Goal: Task Accomplishment & Management: Manage account settings

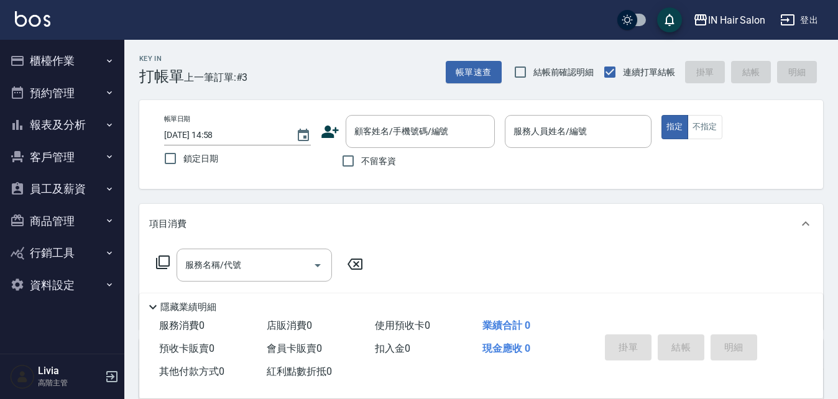
click at [65, 150] on button "客戶管理" at bounding box center [62, 157] width 114 height 32
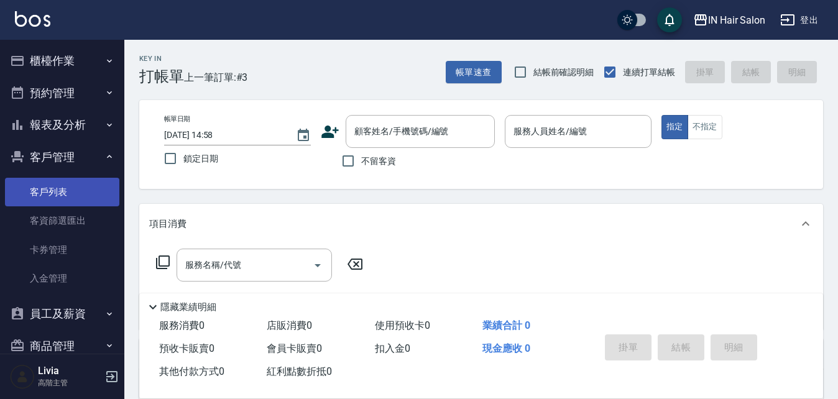
click at [68, 187] on link "客戶列表" at bounding box center [62, 192] width 114 height 29
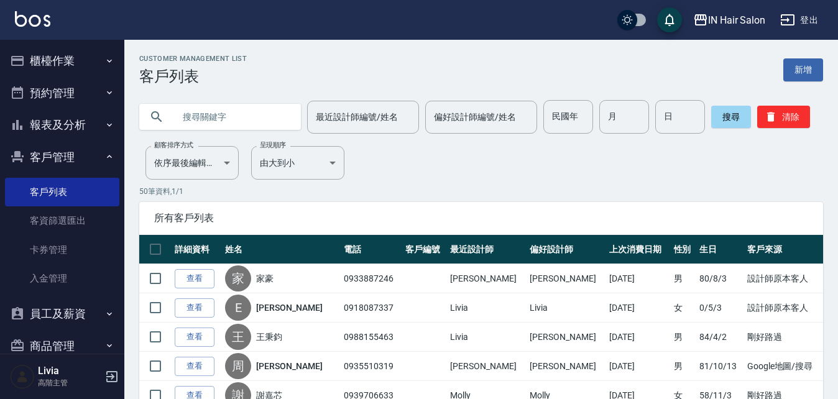
click at [211, 111] on input "text" at bounding box center [232, 117] width 117 height 34
type input "簡淑慧"
click at [716, 117] on button "搜尋" at bounding box center [731, 117] width 40 height 22
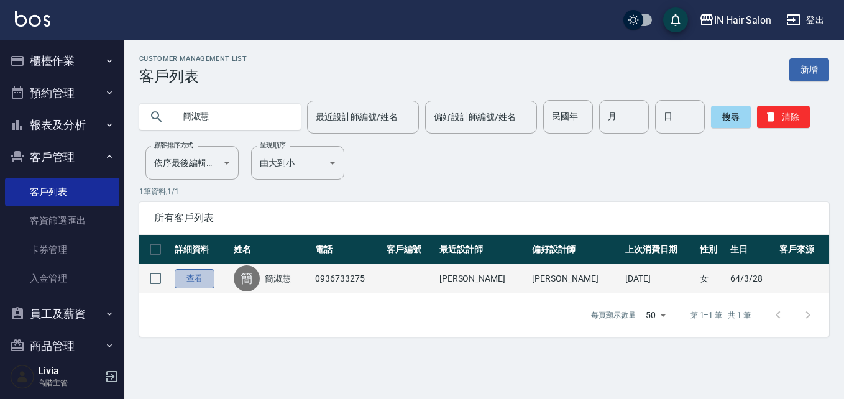
click at [205, 275] on link "查看" at bounding box center [195, 278] width 40 height 19
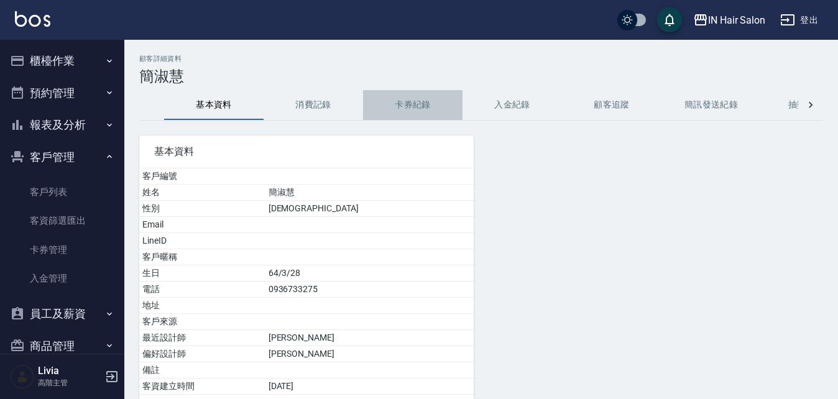
drag, startPoint x: 410, startPoint y: 98, endPoint x: 416, endPoint y: 102, distance: 7.8
click at [410, 98] on button "卡券紀錄" at bounding box center [412, 105] width 99 height 30
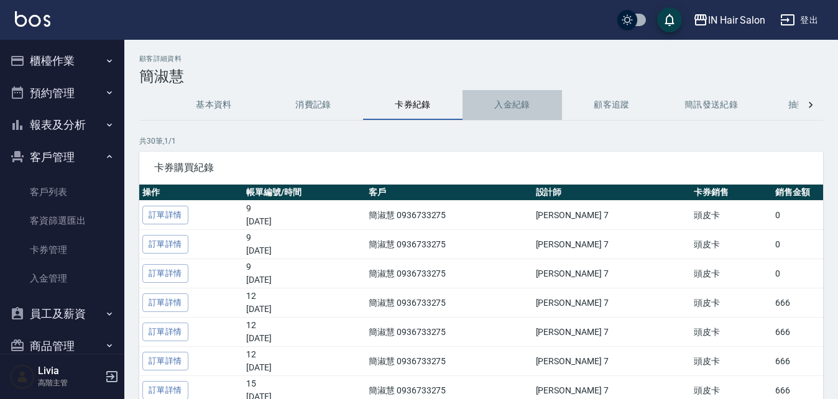
click at [503, 106] on button "入金紀錄" at bounding box center [511, 105] width 99 height 30
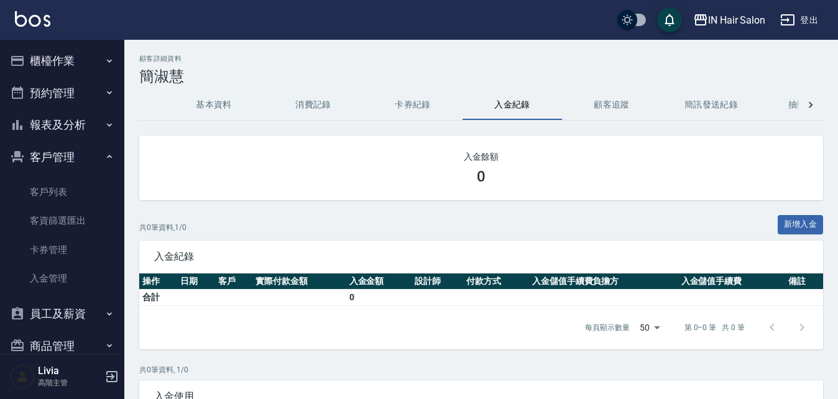
click at [318, 104] on button "消費記錄" at bounding box center [312, 105] width 99 height 30
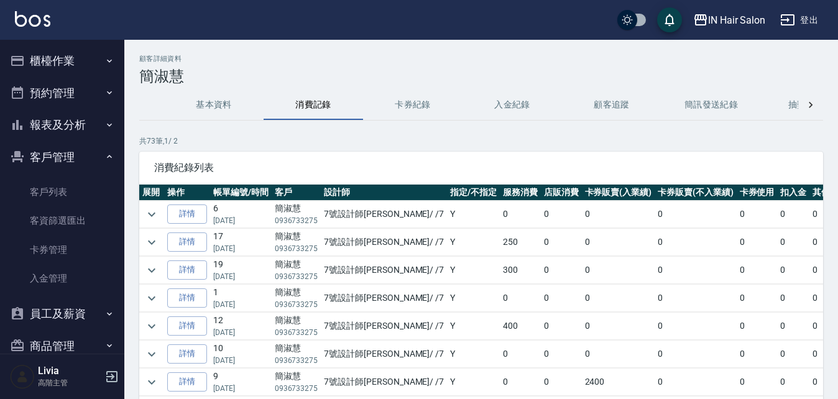
click at [222, 98] on button "基本資料" at bounding box center [213, 105] width 99 height 30
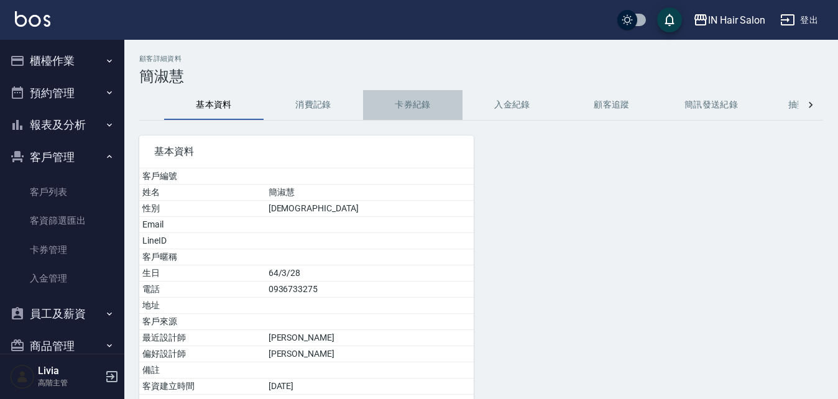
click at [423, 104] on button "卡券紀錄" at bounding box center [412, 105] width 99 height 30
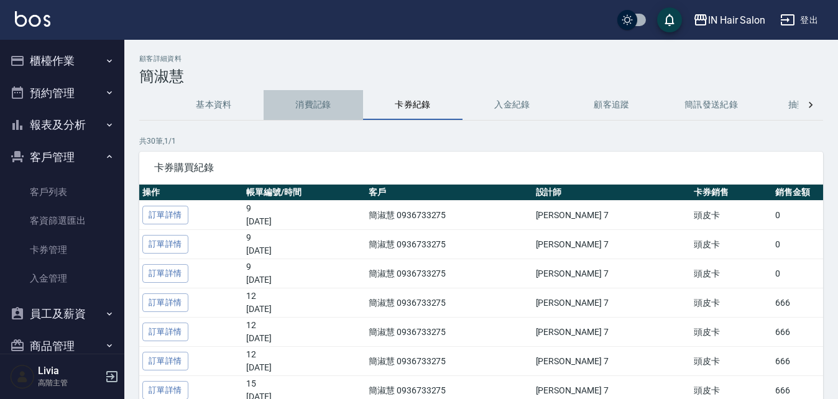
click at [316, 104] on button "消費記錄" at bounding box center [312, 105] width 99 height 30
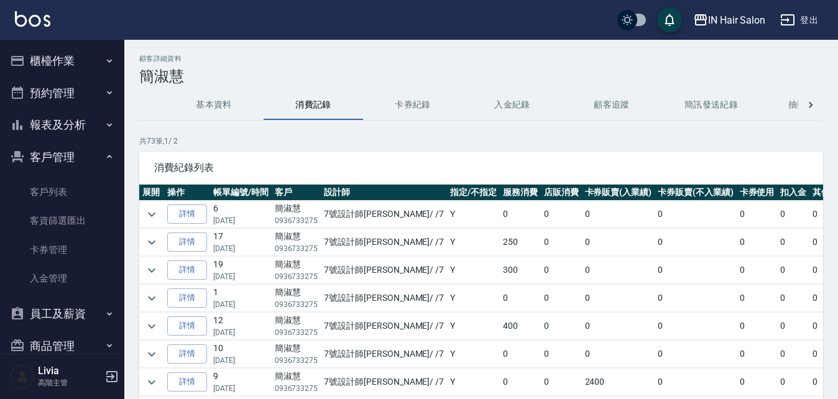
click at [198, 212] on link "詳情" at bounding box center [187, 213] width 40 height 19
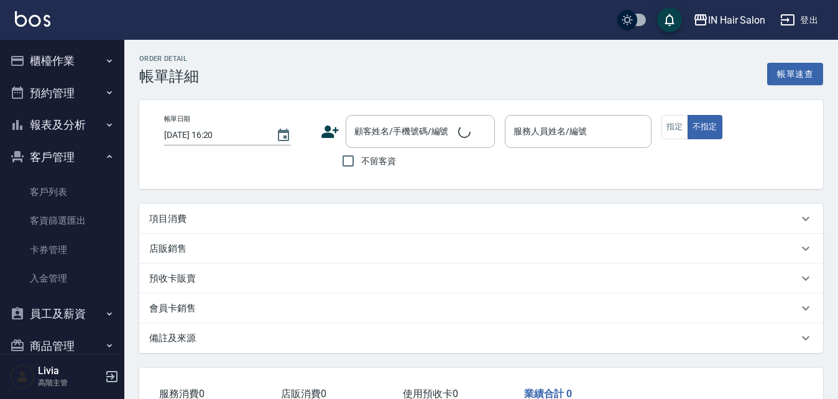
type input "[DATE] 14:21"
type input "7號設計師[PERSON_NAME]-7"
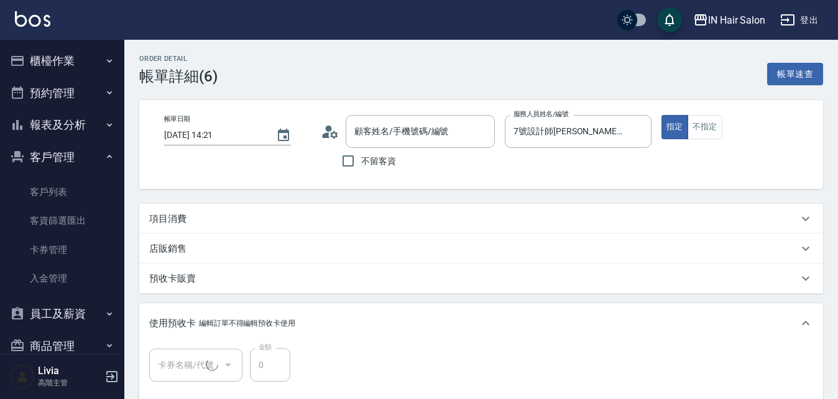
type input "簡淑慧/0936733275/"
type input "頭皮卡(1/1) B000184"
